Goal: Task Accomplishment & Management: Use online tool/utility

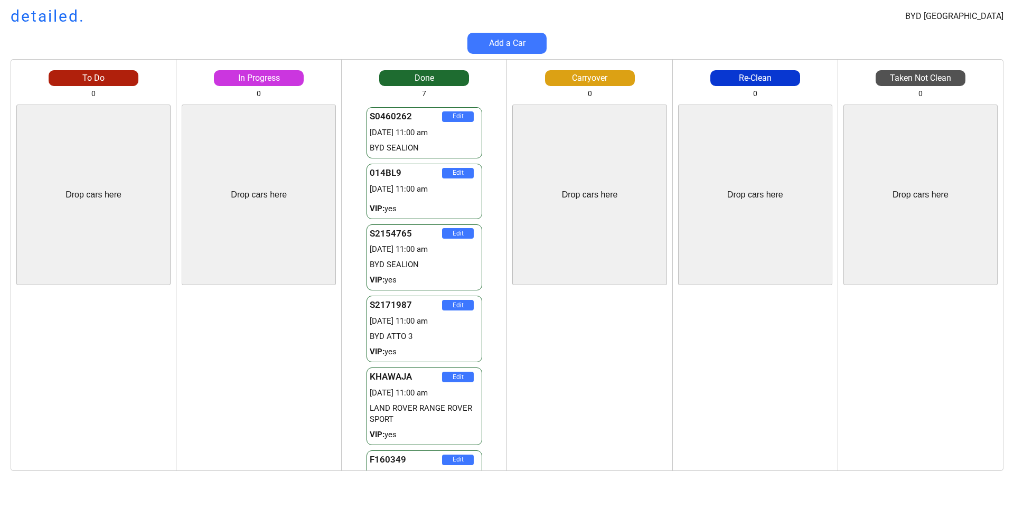
click at [181, 319] on div "Edit" at bounding box center [258, 380] width 165 height 181
drag, startPoint x: 248, startPoint y: 212, endPoint x: 245, endPoint y: 235, distance: 23.4
click at [248, 213] on div "Drop cars here" at bounding box center [259, 195] width 154 height 181
click at [97, 190] on div "Drop cars here" at bounding box center [93, 195] width 154 height 181
click at [111, 214] on div "Drop cars here" at bounding box center [93, 195] width 154 height 181
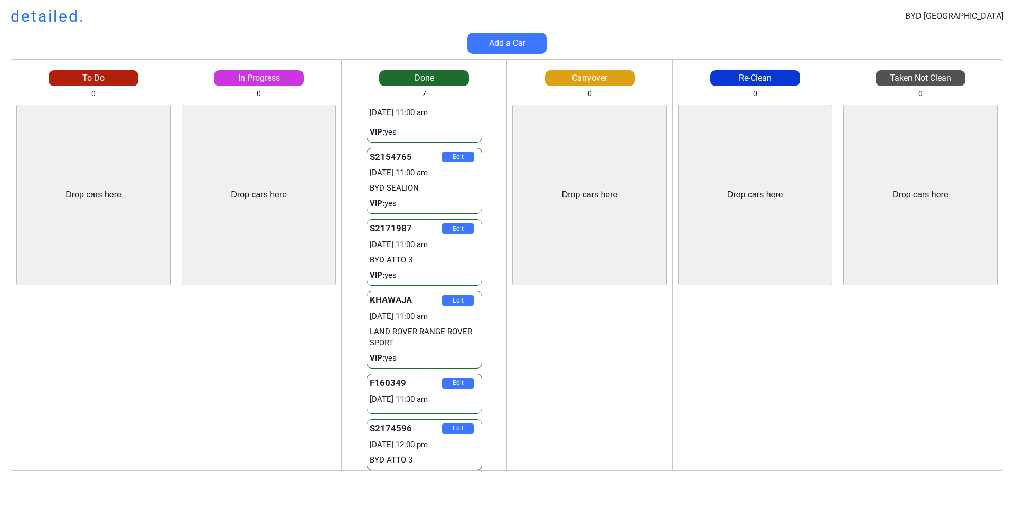
scroll to position [76, 0]
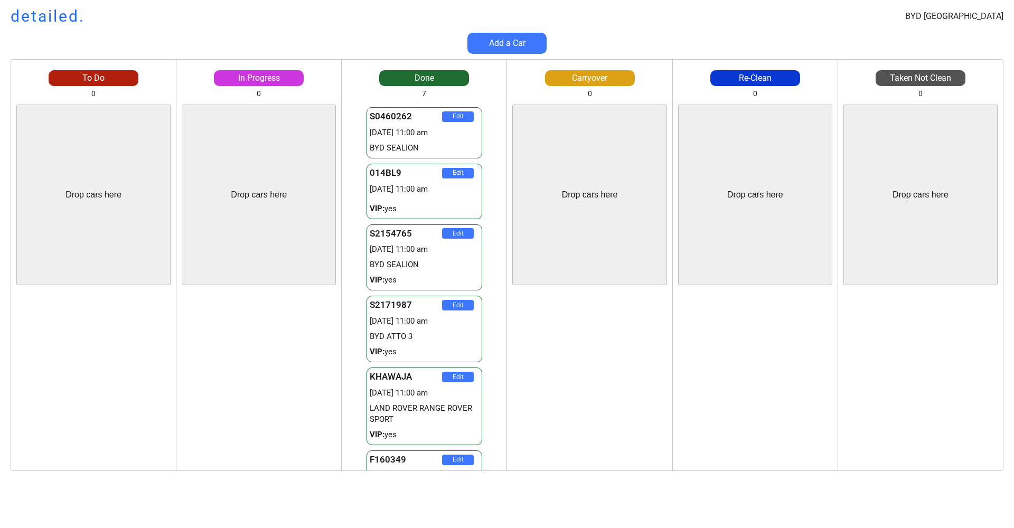
scroll to position [4, 0]
